Goal: Transaction & Acquisition: Purchase product/service

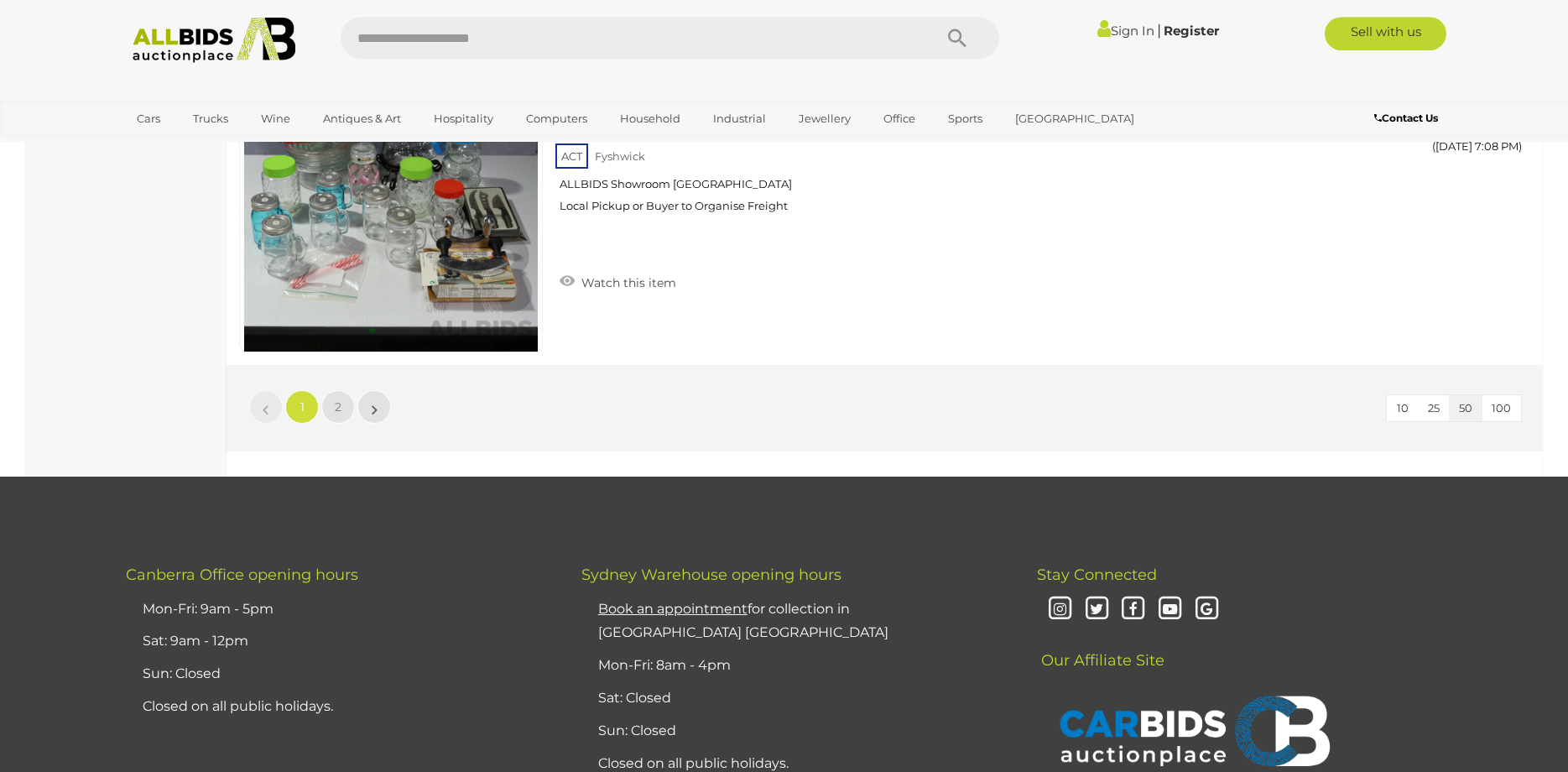
scroll to position [16041, 0]
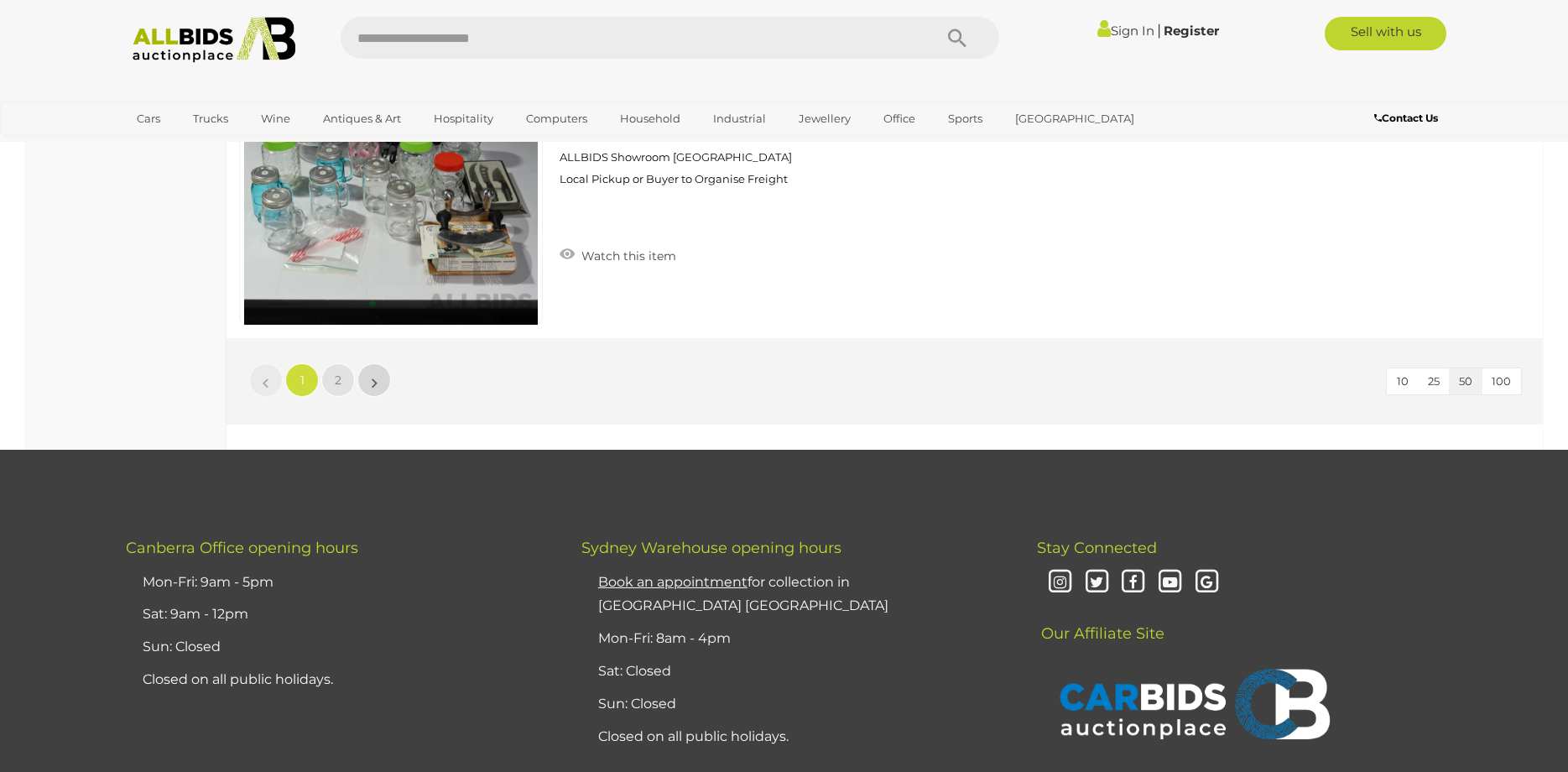
click at [372, 374] on link "»" at bounding box center [374, 380] width 33 height 33
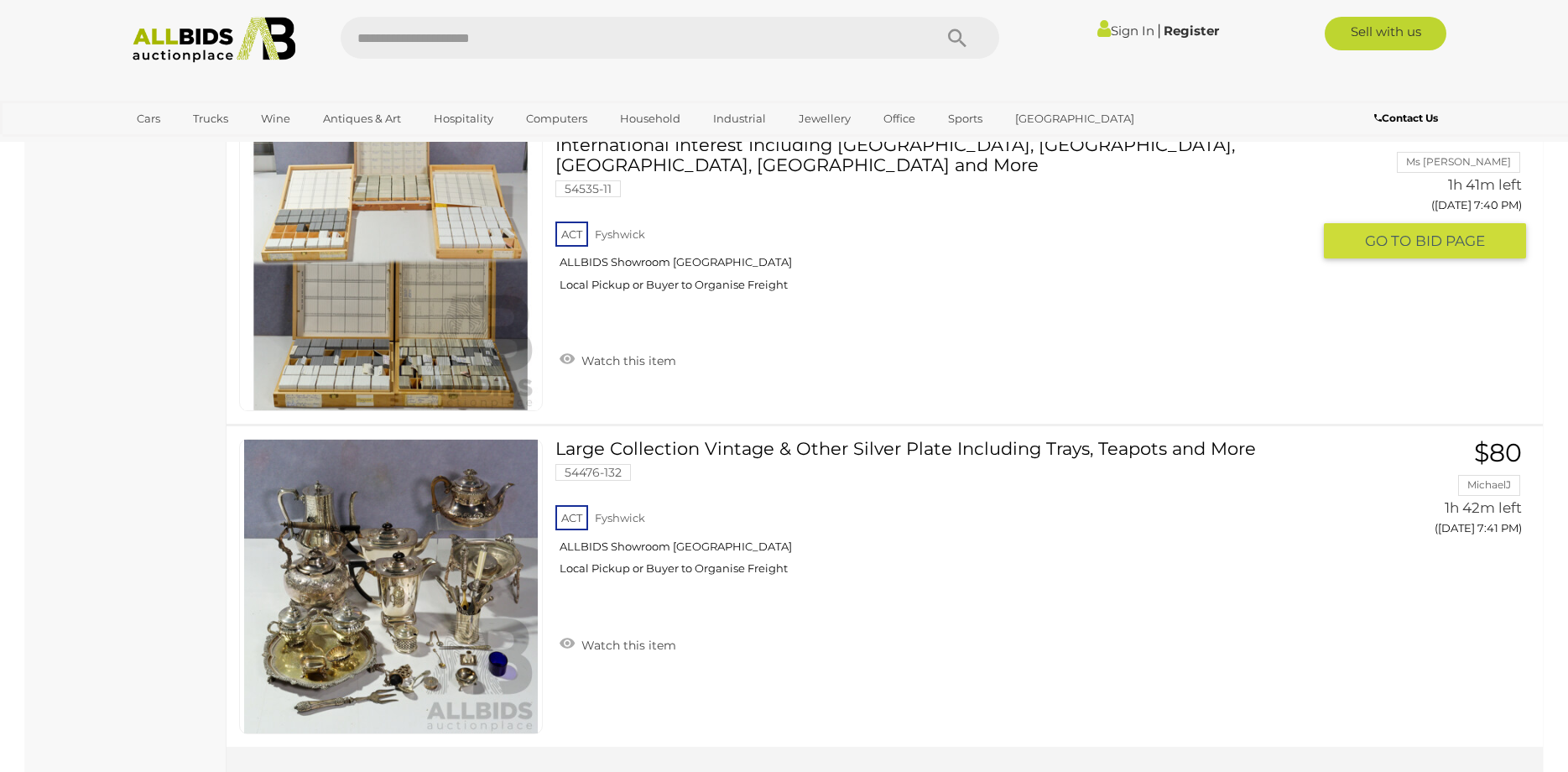
scroll to position [10753, 0]
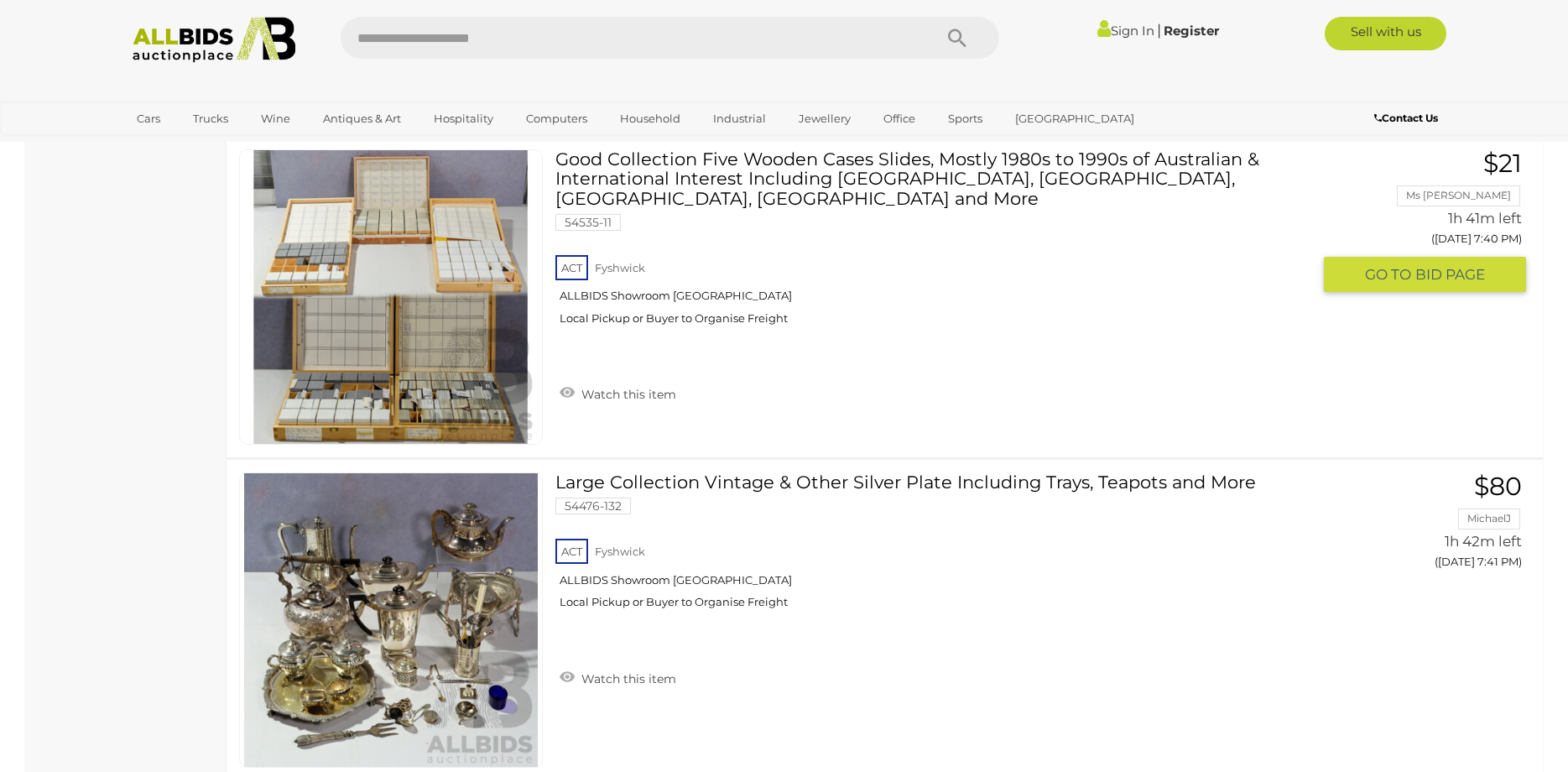
click at [788, 173] on link "Good Collection Five Wooden Cases Slides, Mostly 1980s to 1990s of Australian &…" at bounding box center [939, 243] width 742 height 188
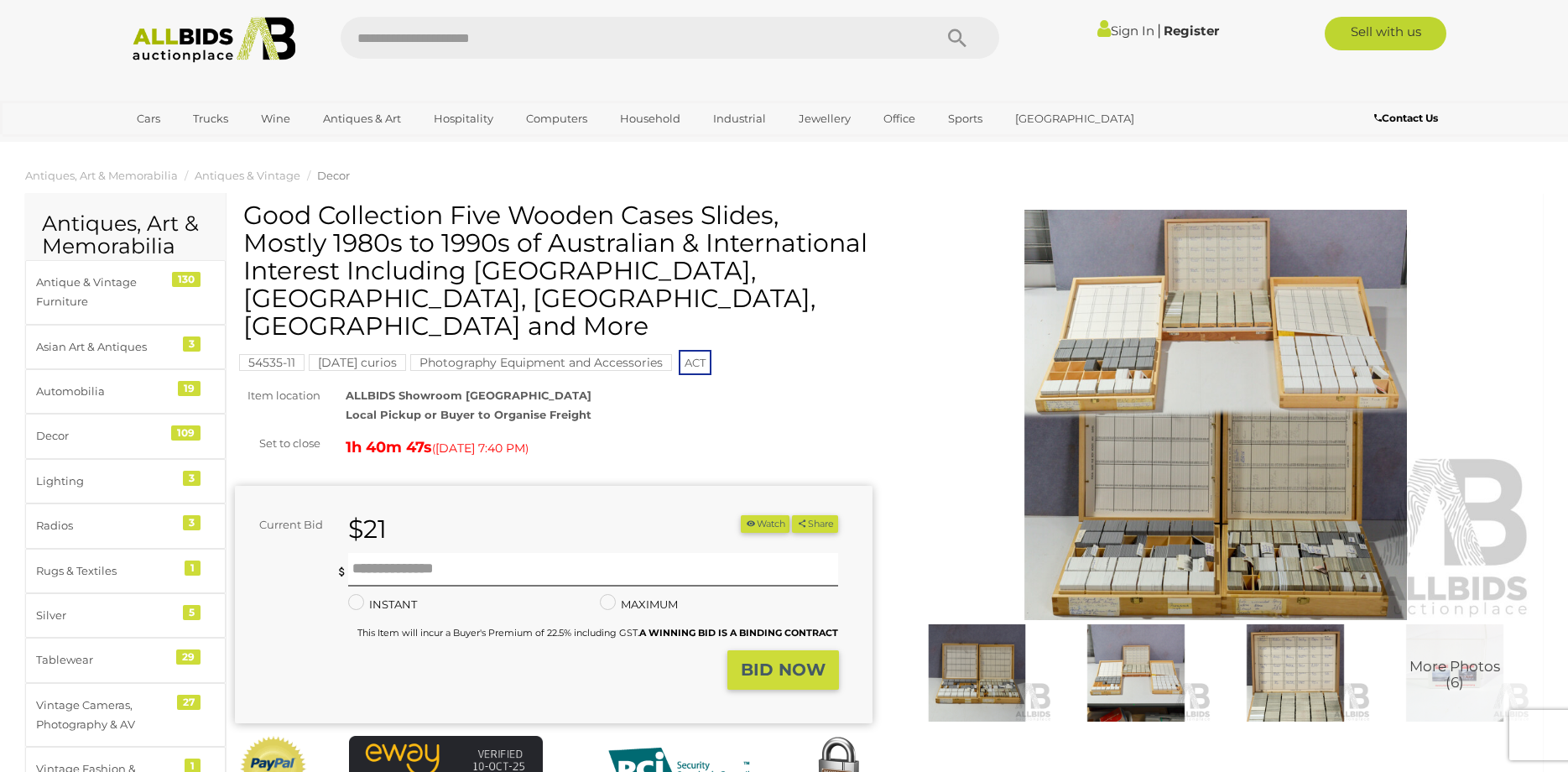
click at [1304, 701] on img at bounding box center [1295, 673] width 151 height 97
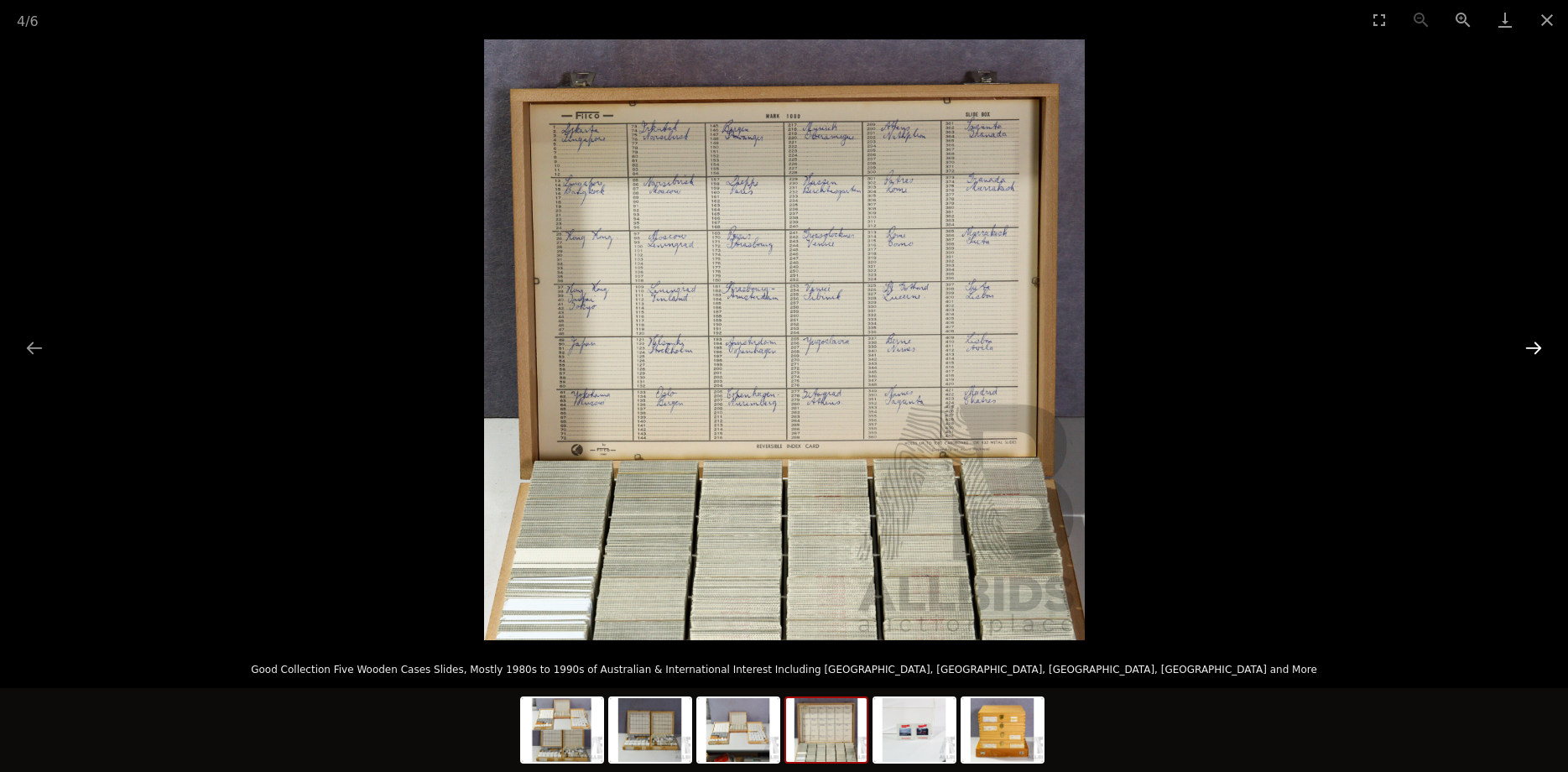
click at [1530, 354] on button "Next slide" at bounding box center [1534, 347] width 35 height 32
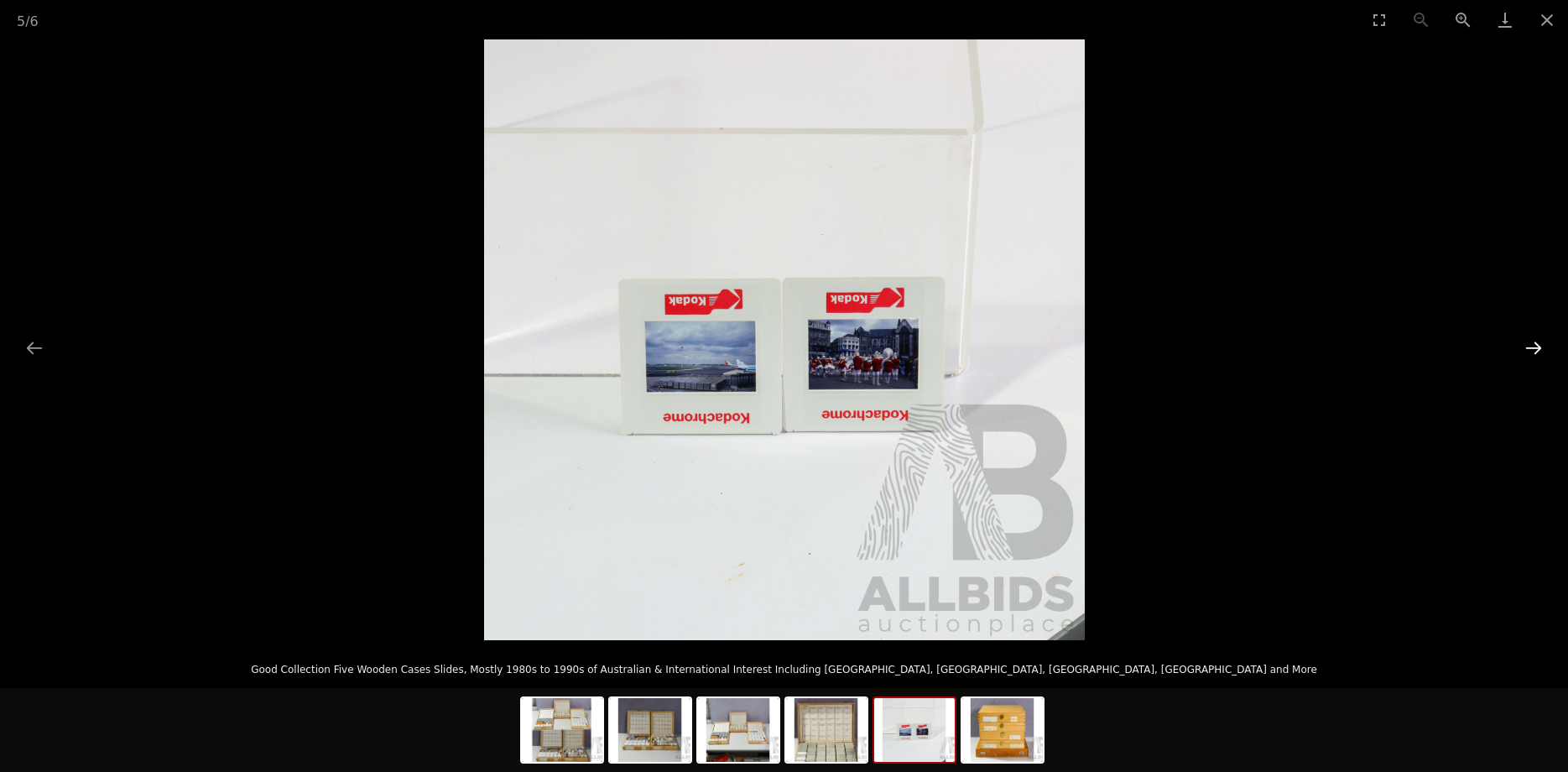
click at [1530, 354] on button "Next slide" at bounding box center [1534, 347] width 35 height 32
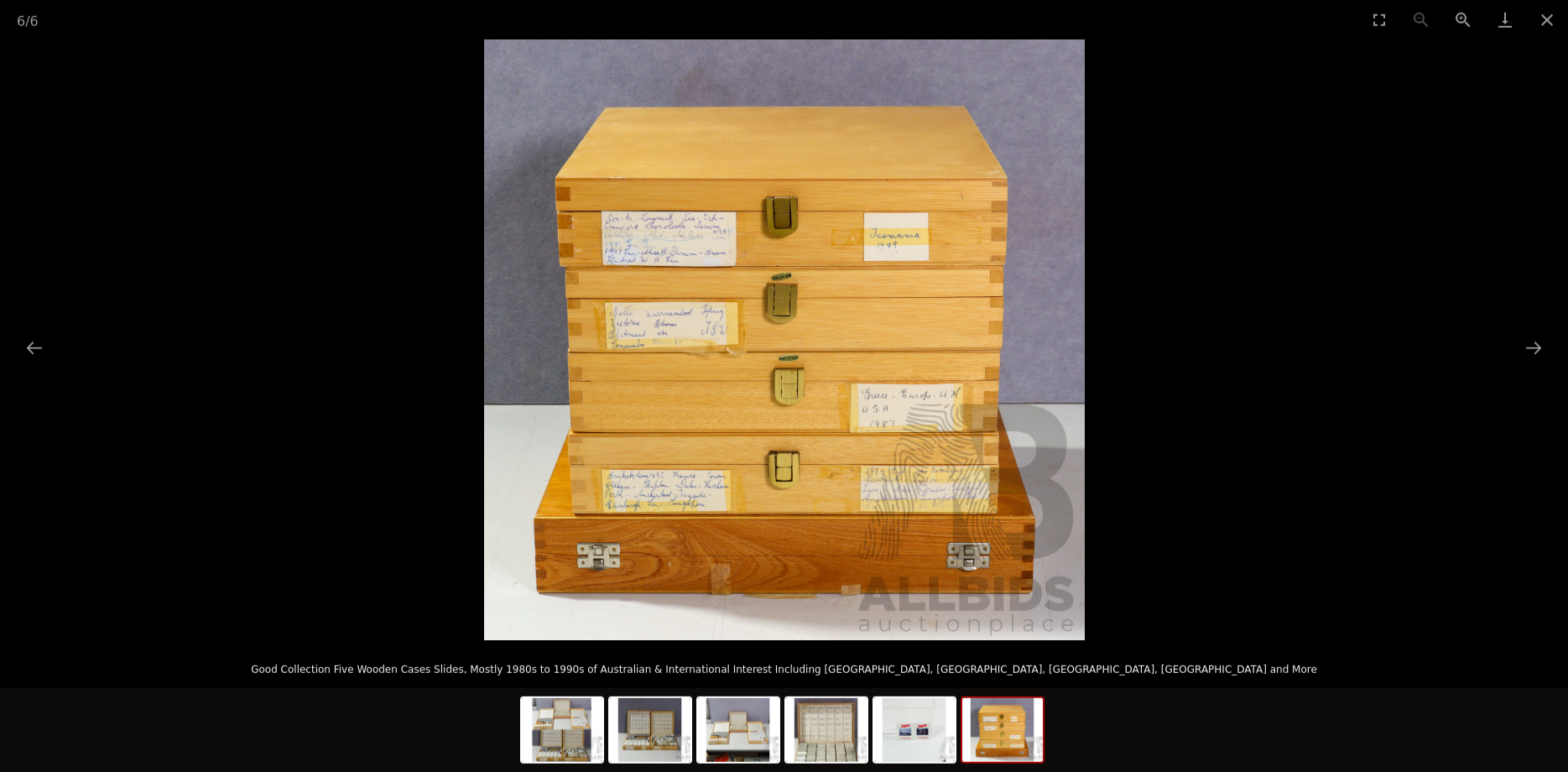
scroll to position [91, 0]
click at [1528, 348] on button "Next slide" at bounding box center [1534, 347] width 35 height 32
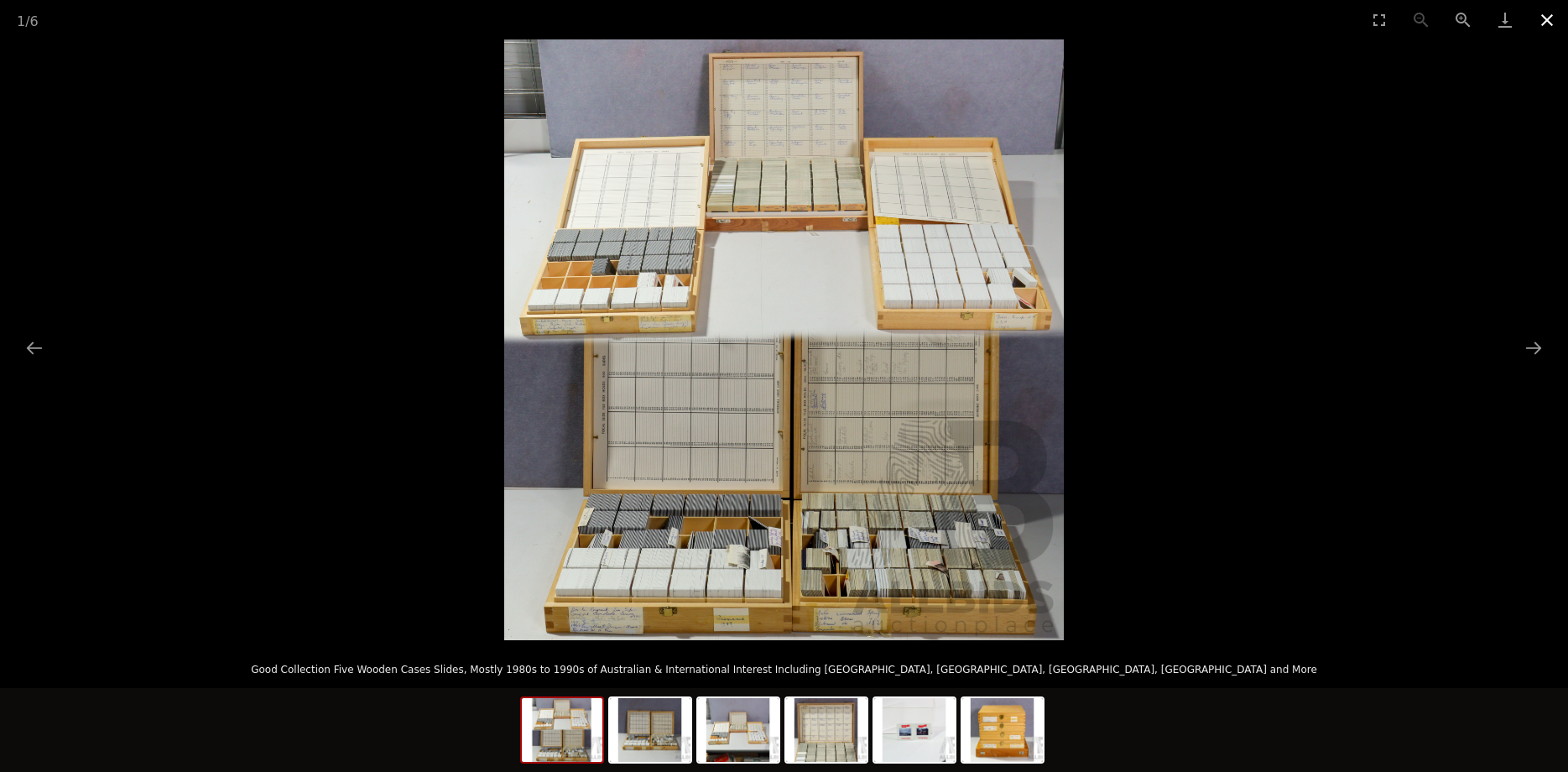
click at [1536, 18] on button "Close gallery" at bounding box center [1547, 19] width 42 height 40
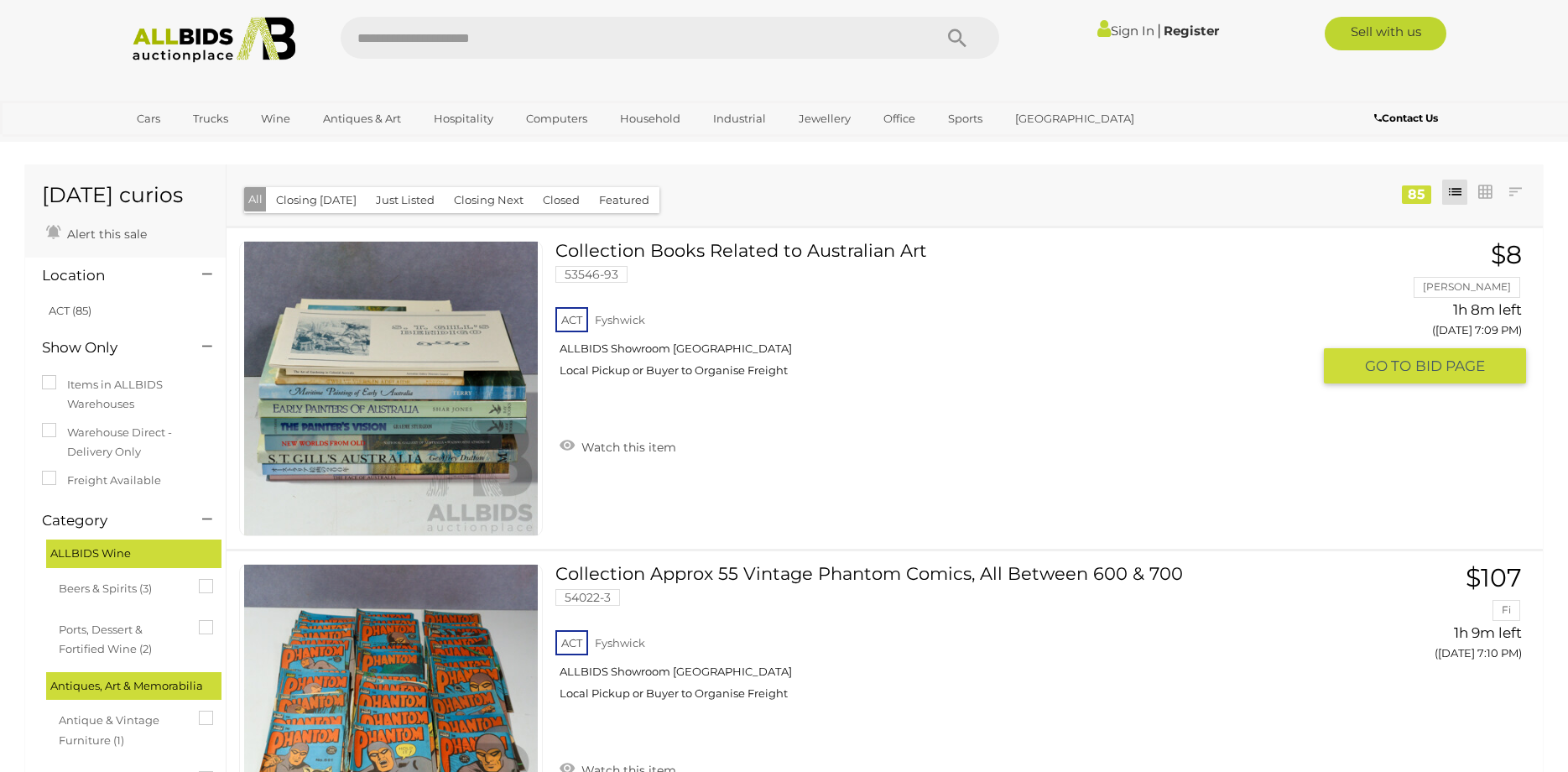
scroll to position [10802, 0]
